Goal: Browse casually: Explore the website without a specific task or goal

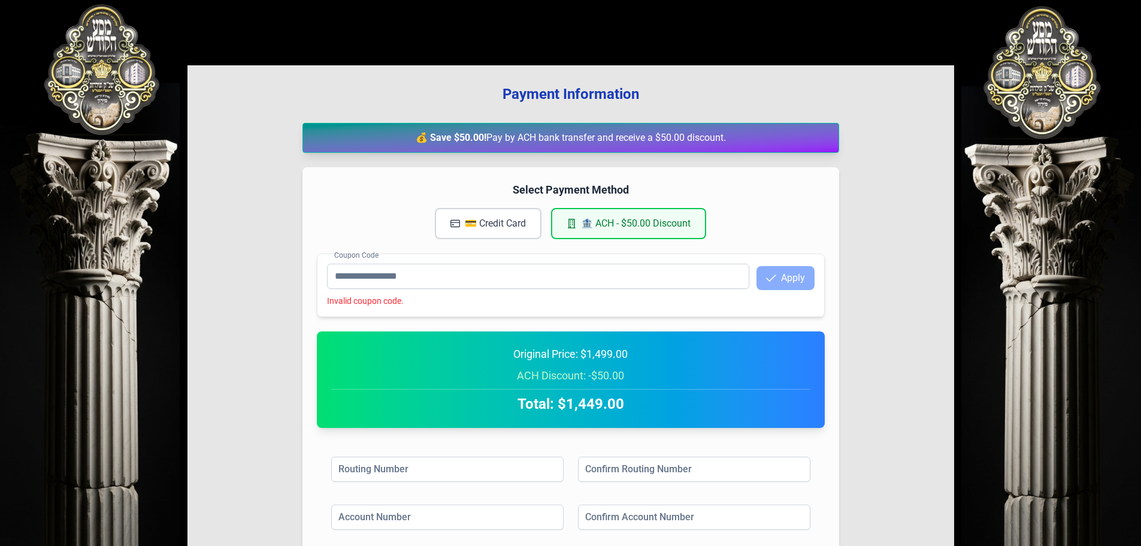
scroll to position [217, 0]
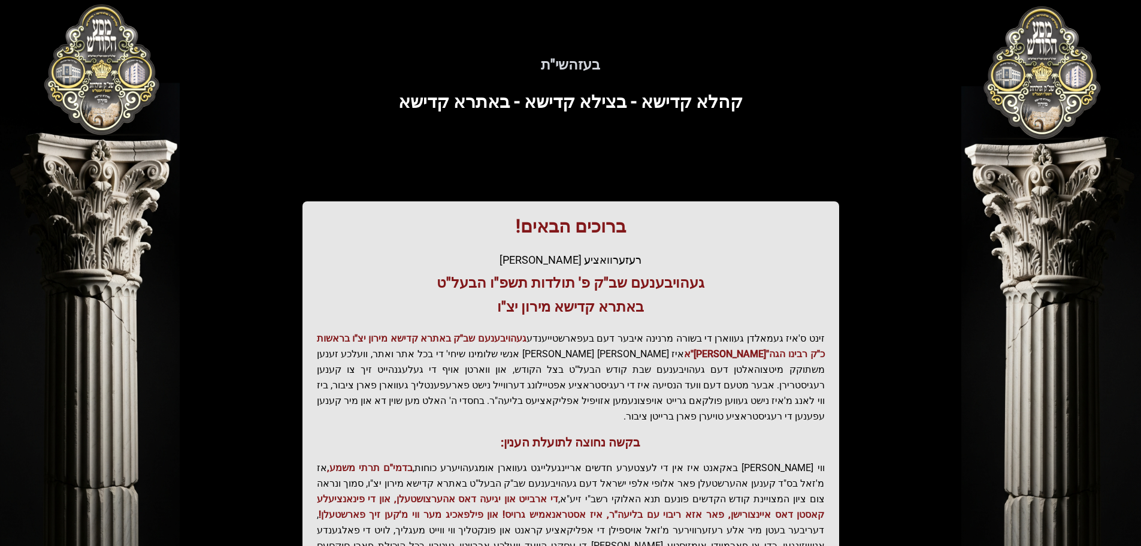
scroll to position [148, 0]
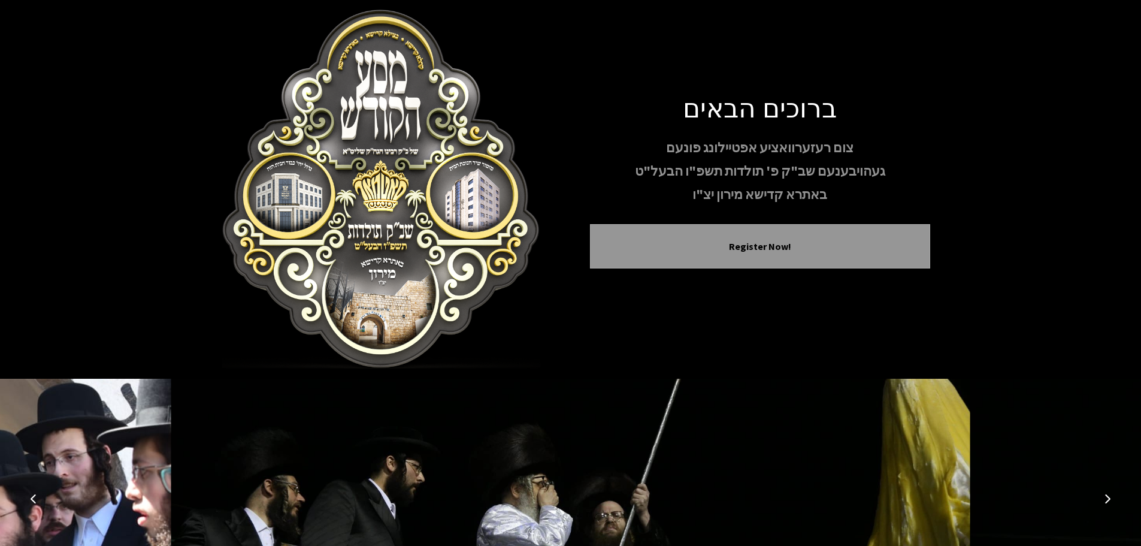
drag, startPoint x: 156, startPoint y: 447, endPoint x: 441, endPoint y: 261, distance: 341.4
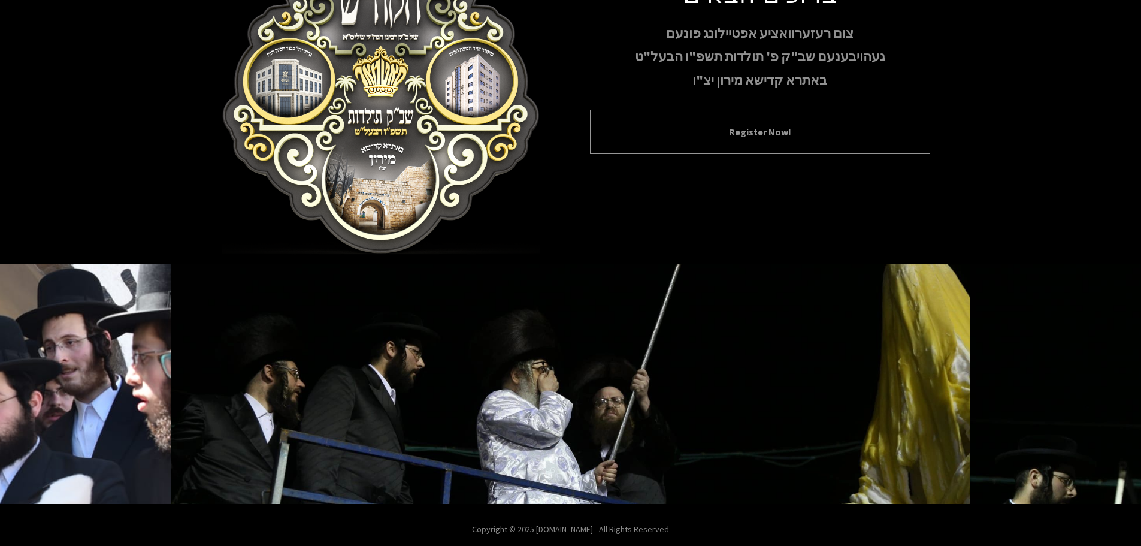
scroll to position [123, 0]
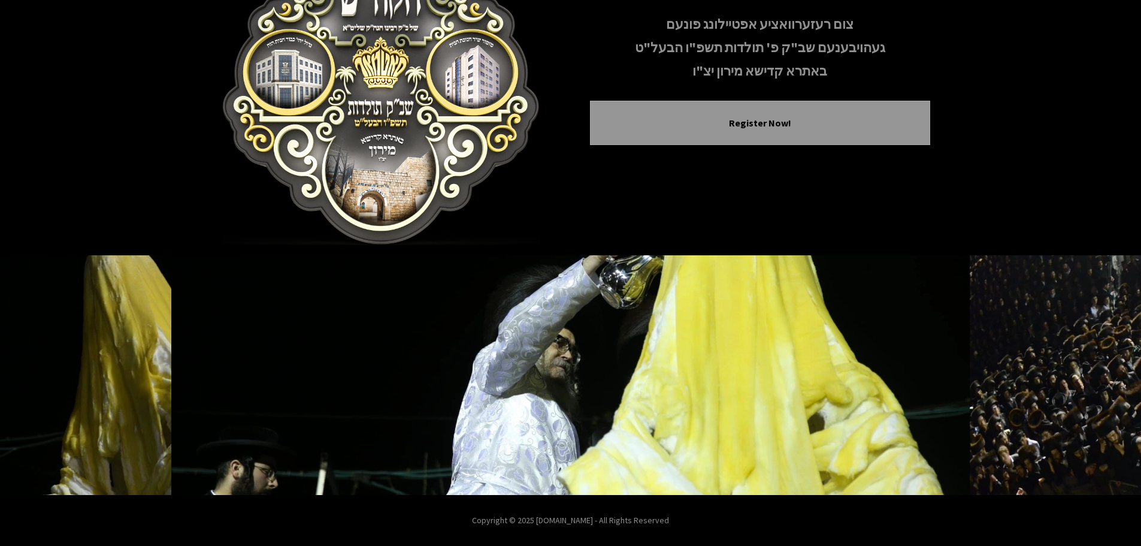
click at [476, 141] on img at bounding box center [381, 65] width 340 height 359
click at [993, 203] on div "ברוכים הבאים צום רעזערוואציע אפטיילונג פונעם געהויבענעם שב"ק פ' תולדות תשפ"ו הב…" at bounding box center [570, 66] width 1141 height 379
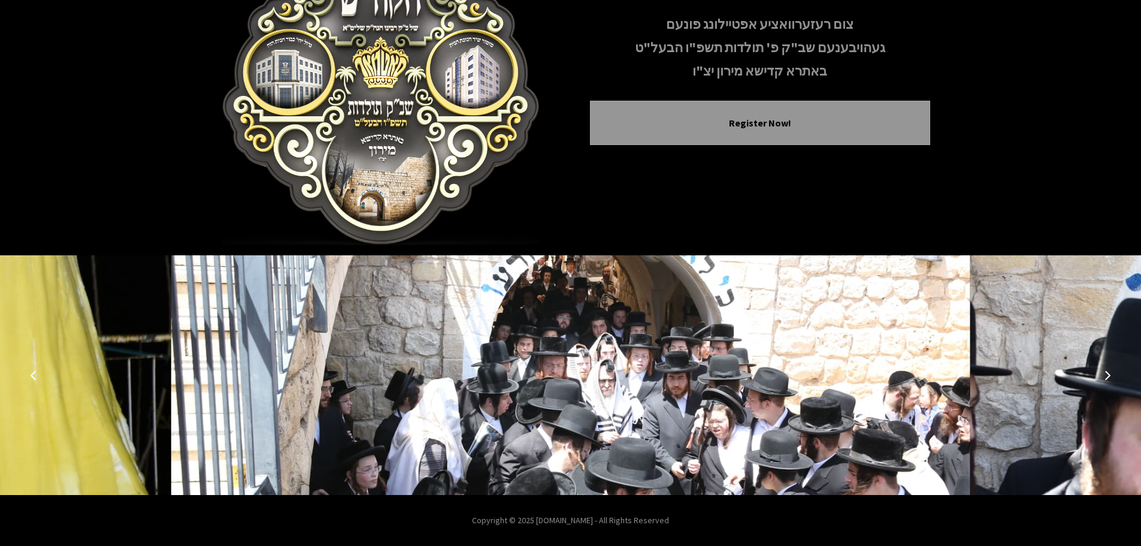
drag, startPoint x: 1006, startPoint y: 427, endPoint x: 682, endPoint y: 384, distance: 326.3
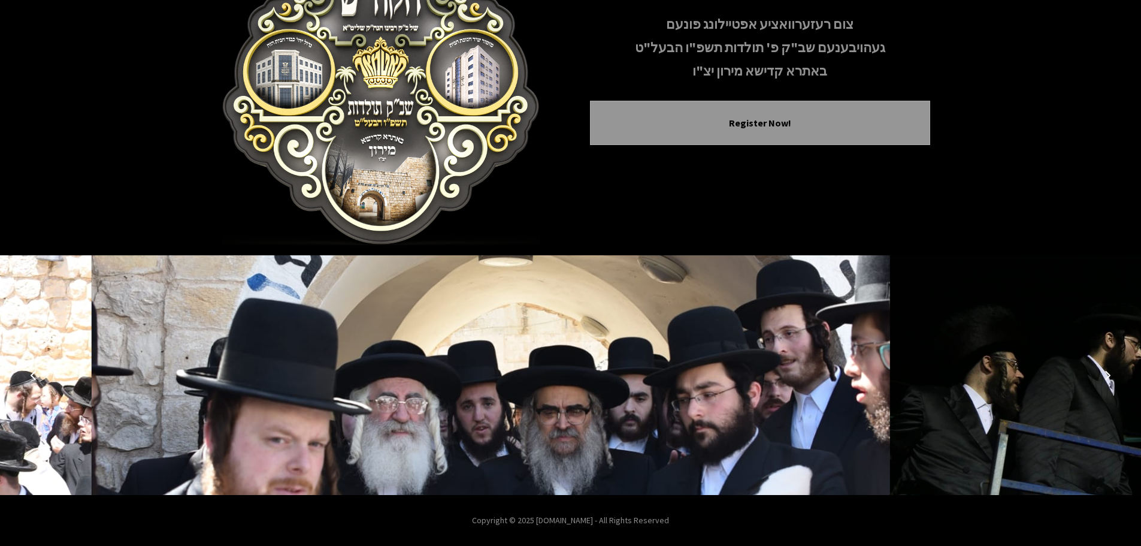
drag, startPoint x: 822, startPoint y: 284, endPoint x: 494, endPoint y: 280, distance: 327.7
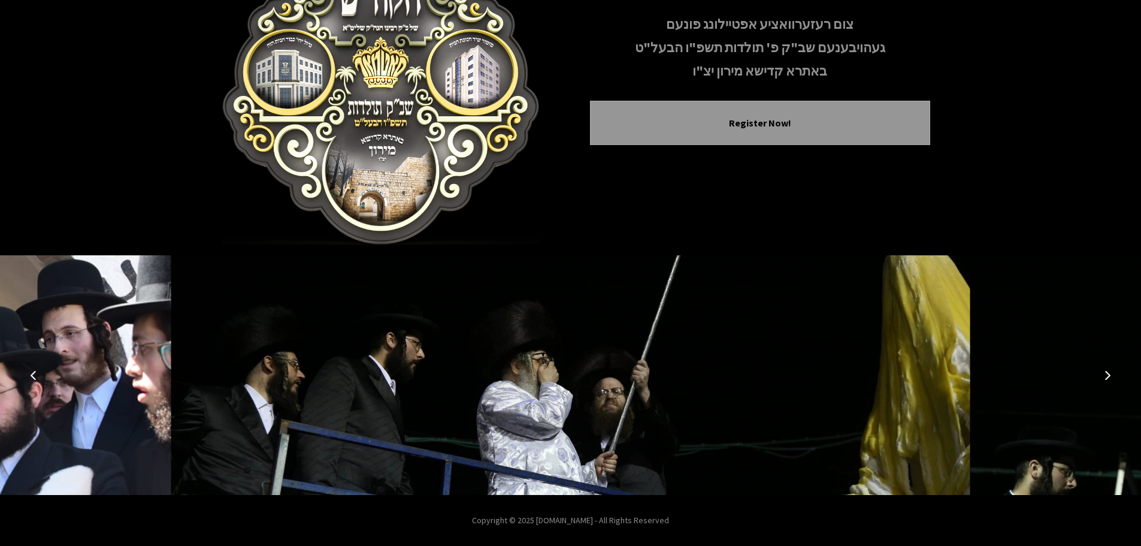
drag, startPoint x: 494, startPoint y: 280, endPoint x: 728, endPoint y: 274, distance: 234.3
